Goal: Information Seeking & Learning: Learn about a topic

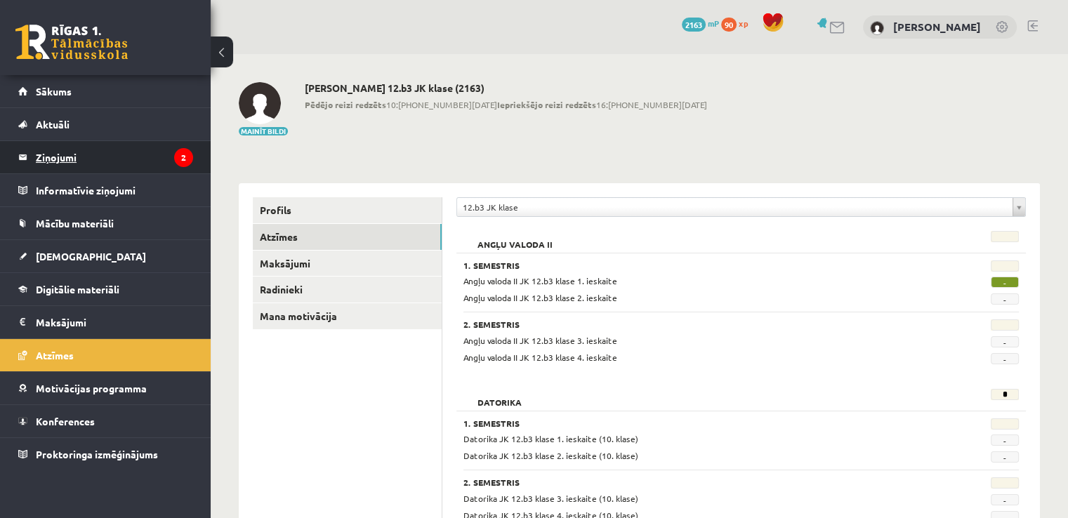
click at [88, 172] on legend "Ziņojumi 2" at bounding box center [114, 157] width 157 height 32
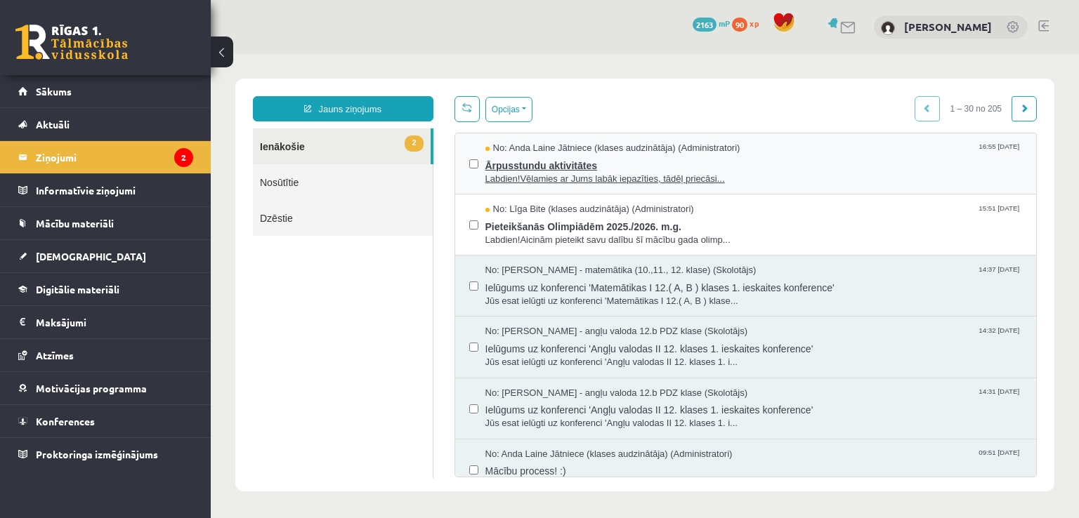
click at [515, 180] on span "Labdien!Vēlamies ar Jums labāk iepazīties, tādēļ priecāsi..." at bounding box center [753, 179] width 537 height 13
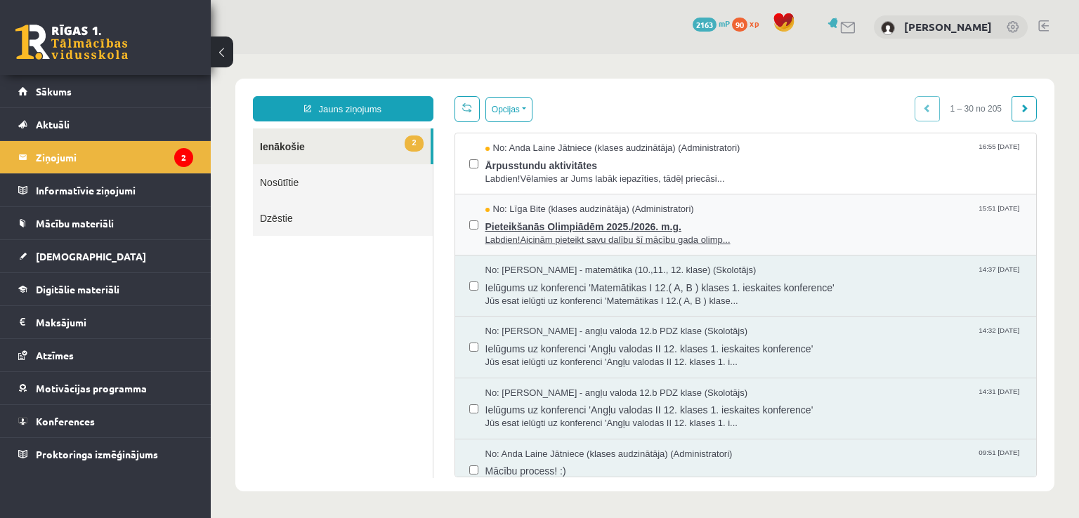
click at [581, 231] on span "Pieteikšanās Olimpiādēm 2025./2026. m.g." at bounding box center [753, 225] width 537 height 18
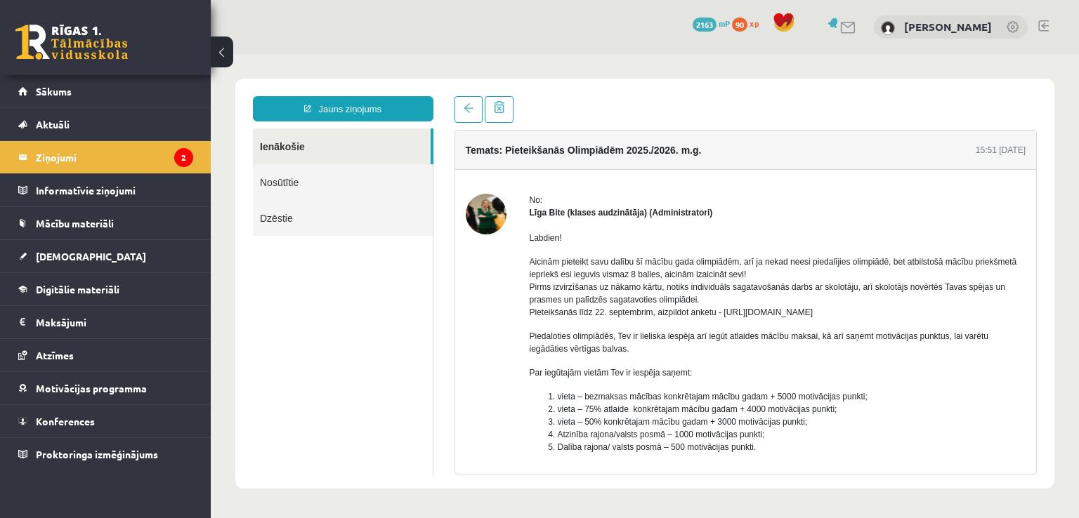
drag, startPoint x: 720, startPoint y: 312, endPoint x: 873, endPoint y: 308, distance: 153.1
click at [873, 308] on p "Aicinām pieteikt savu dalību šī mācību gada olimpiādēm, arī ja nekad neesi pied…" at bounding box center [777, 287] width 496 height 63
click at [806, 374] on p "Par iegūtajām vietām Tev ir iespēja saņemt:" at bounding box center [777, 373] width 496 height 13
click at [39, 158] on legend "Ziņojumi 2" at bounding box center [114, 157] width 157 height 32
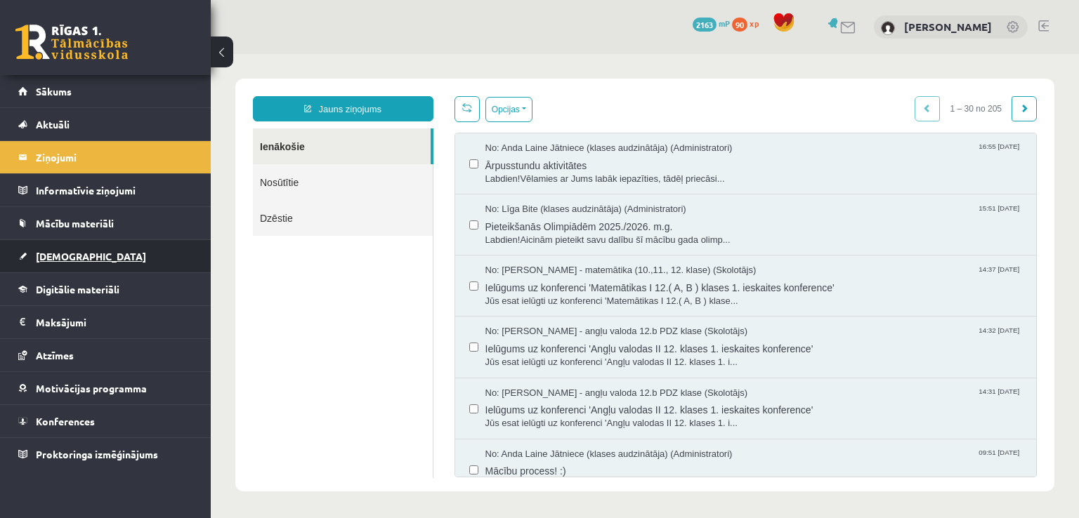
click at [86, 261] on link "[DEMOGRAPHIC_DATA]" at bounding box center [105, 256] width 175 height 32
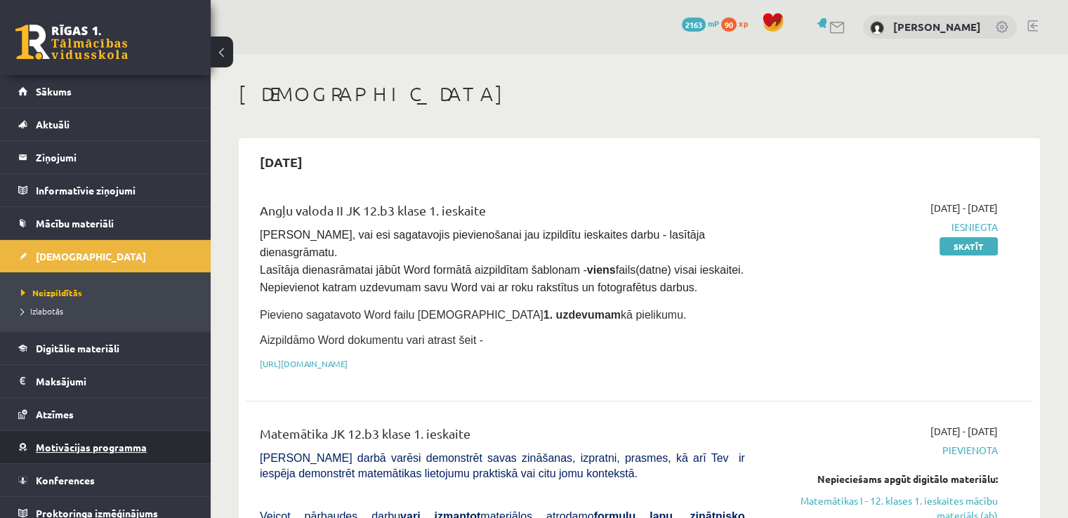
click at [91, 449] on span "Motivācijas programma" at bounding box center [91, 447] width 111 height 13
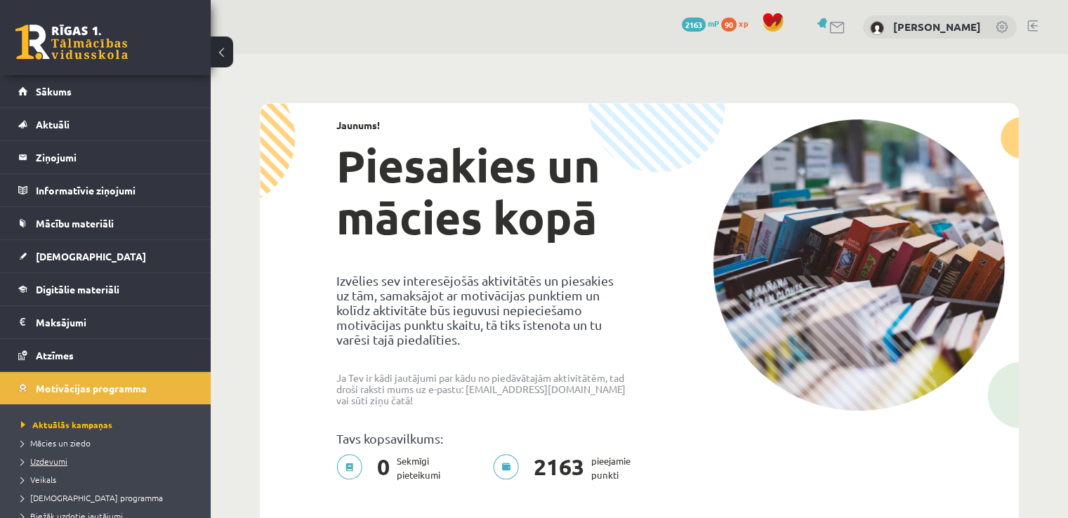
click at [45, 459] on span "Uzdevumi" at bounding box center [44, 461] width 46 height 11
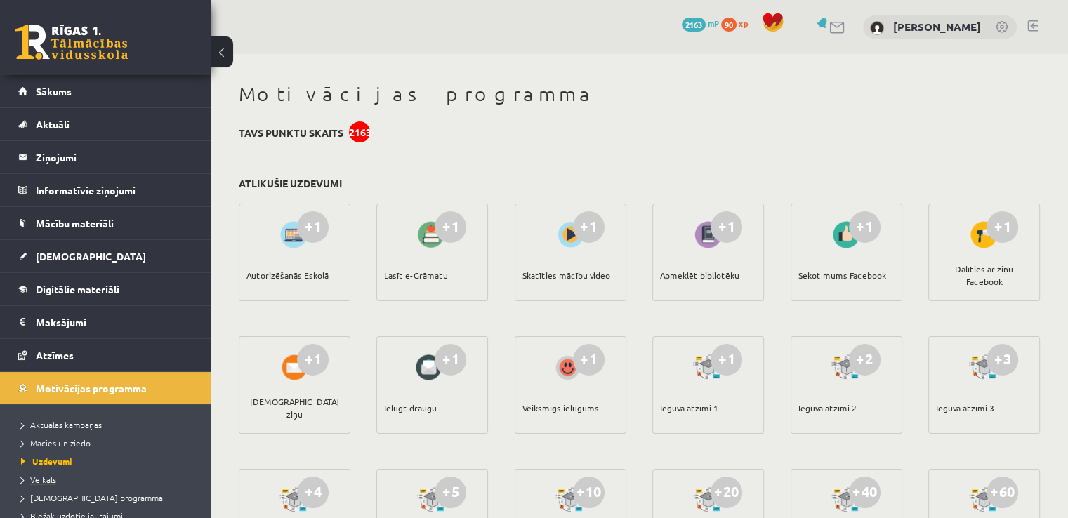
click at [45, 477] on span "Veikals" at bounding box center [38, 479] width 35 height 11
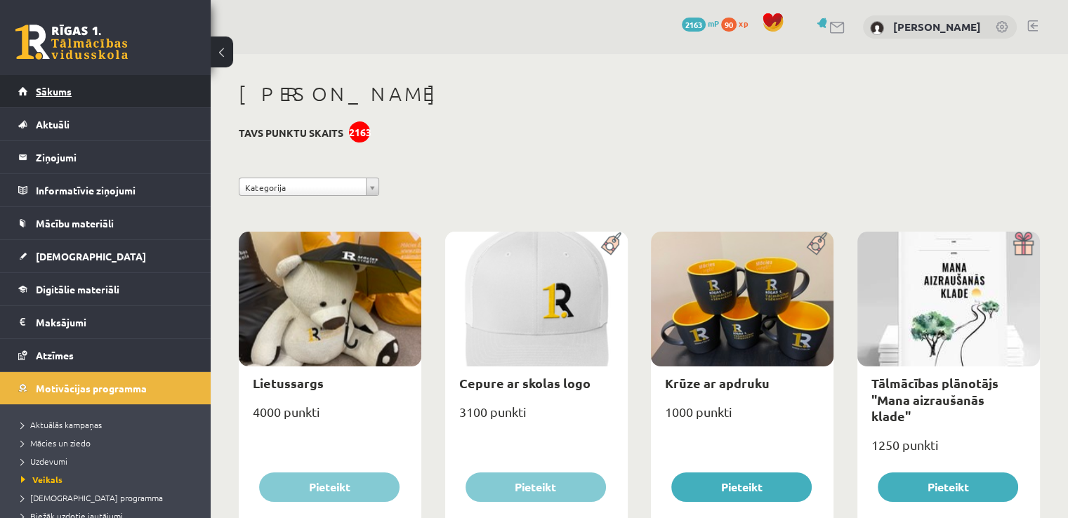
click at [91, 91] on link "Sākums" at bounding box center [105, 91] width 175 height 32
